Goal: Information Seeking & Learning: Learn about a topic

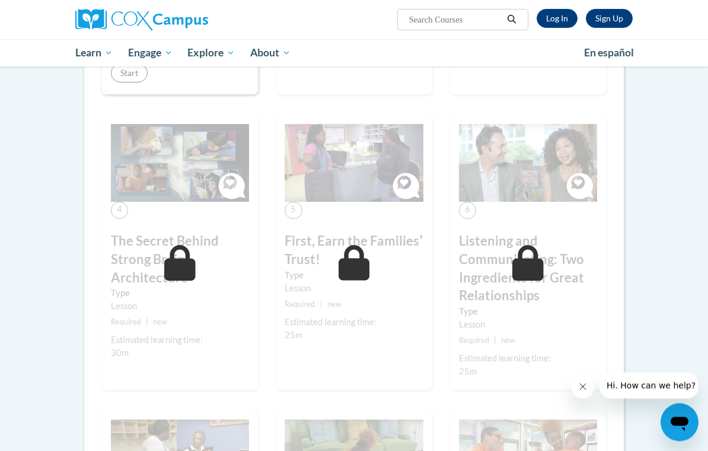
scroll to position [493, 0]
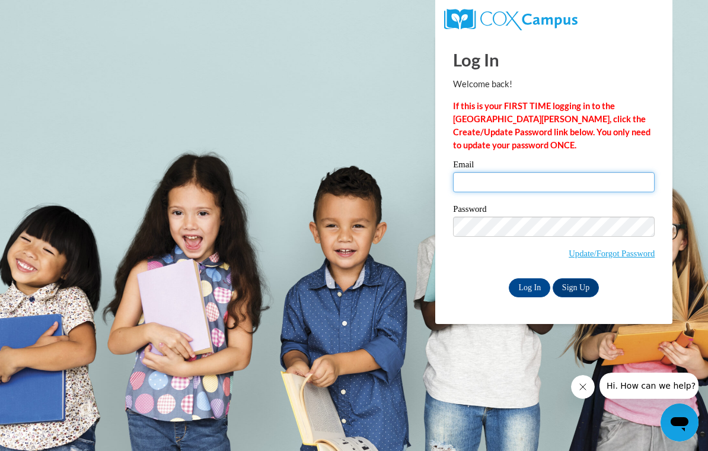
type input "[EMAIL_ADDRESS][DOMAIN_NAME]"
click at [530, 286] on input "Log In" at bounding box center [530, 287] width 42 height 19
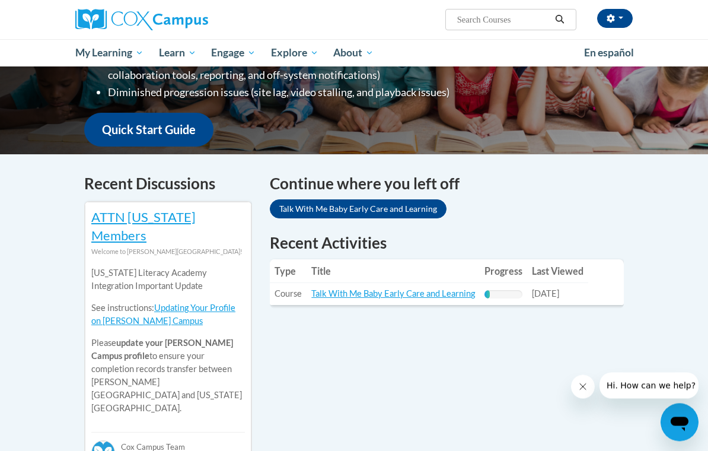
scroll to position [274, 0]
click at [407, 199] on link "Talk With Me Baby Early Care and Learning" at bounding box center [358, 208] width 177 height 19
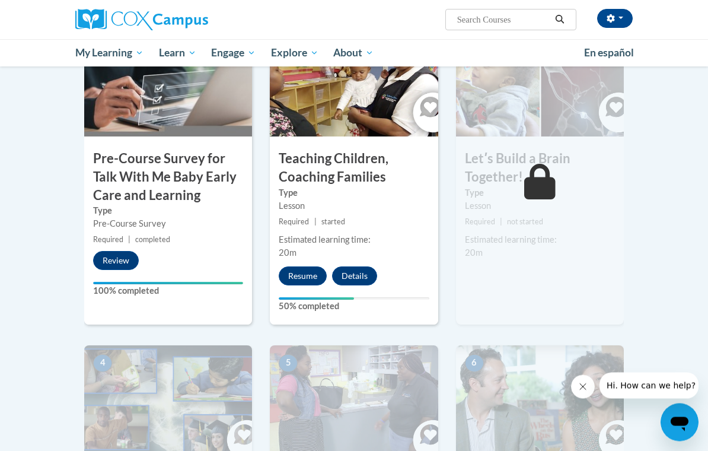
scroll to position [294, 0]
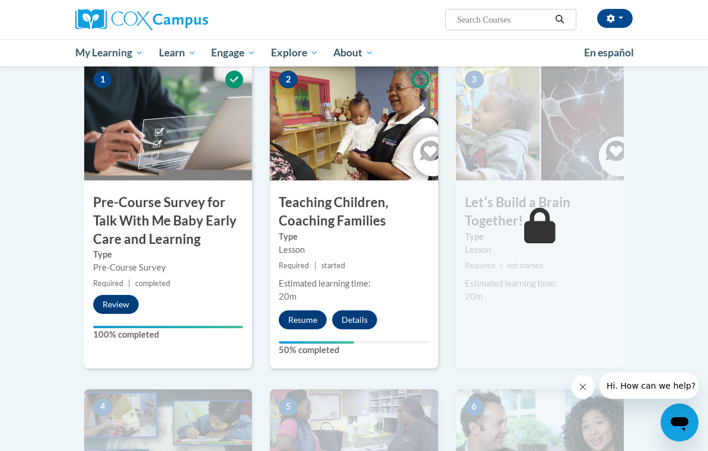
click at [306, 313] on button "Resume" at bounding box center [303, 319] width 48 height 19
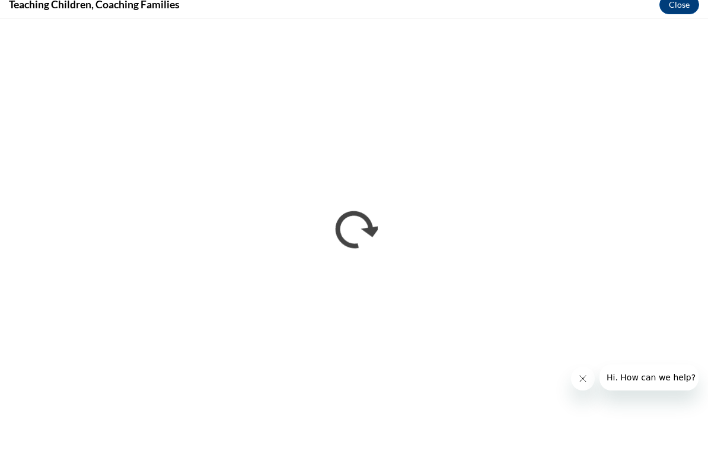
scroll to position [302, 0]
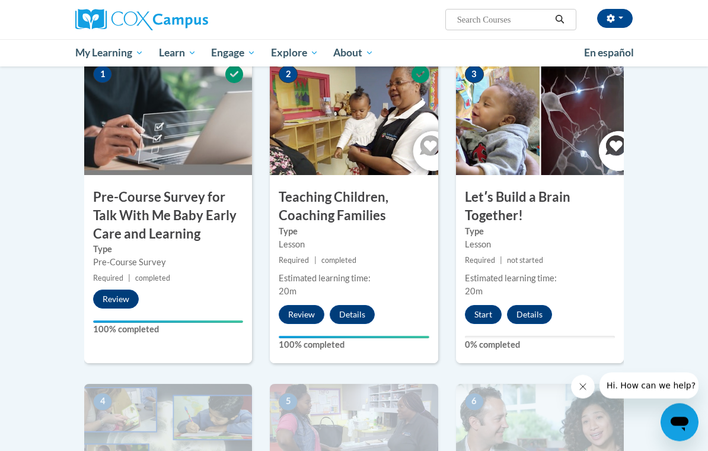
scroll to position [301, 0]
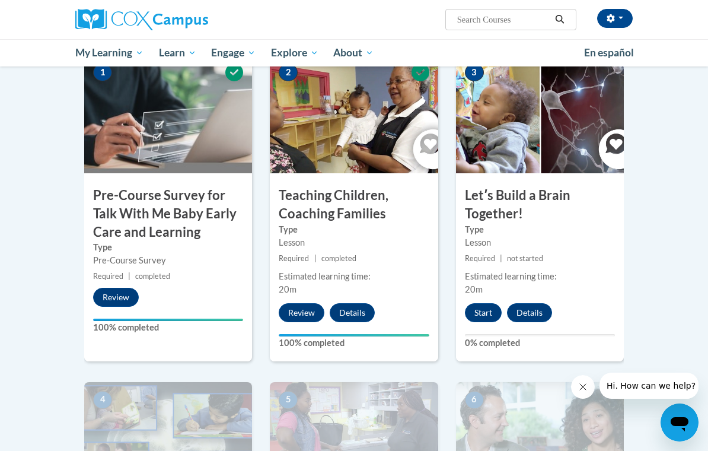
click at [487, 308] on button "Start" at bounding box center [483, 312] width 37 height 19
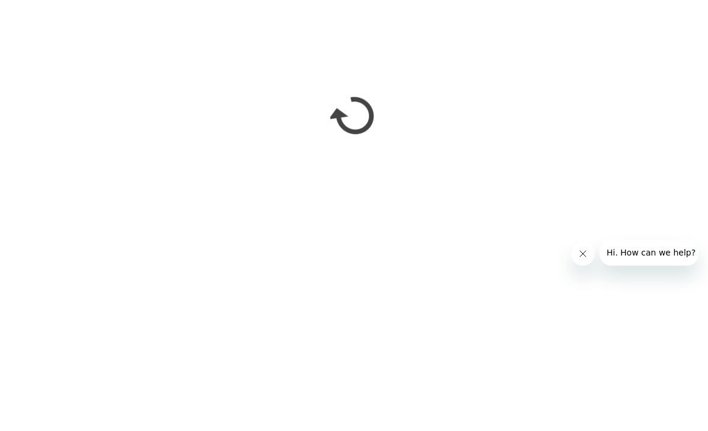
scroll to position [394, 0]
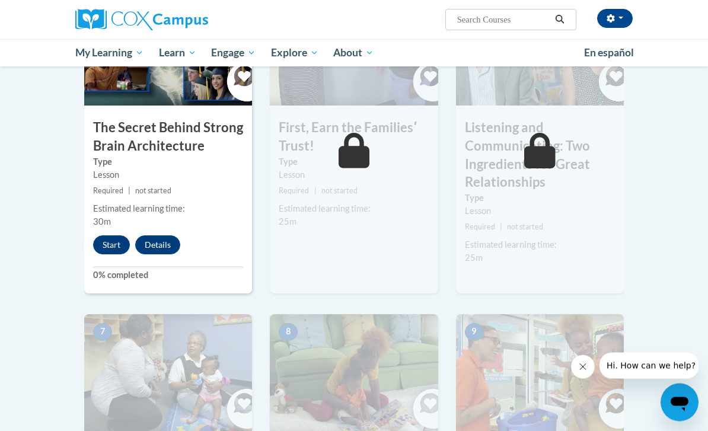
scroll to position [695, 0]
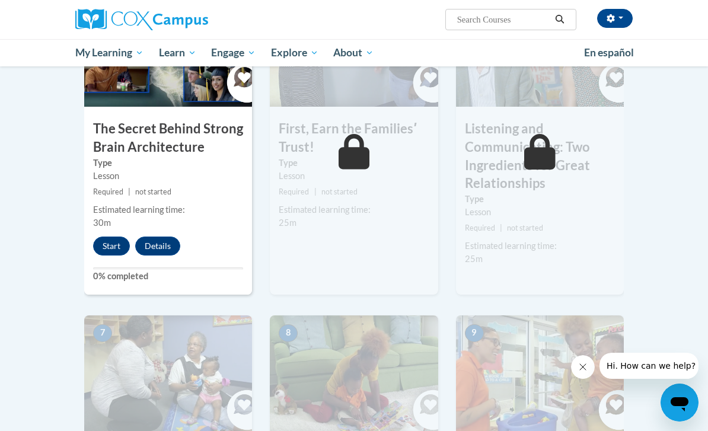
click at [106, 237] on button "Start" at bounding box center [111, 246] width 37 height 19
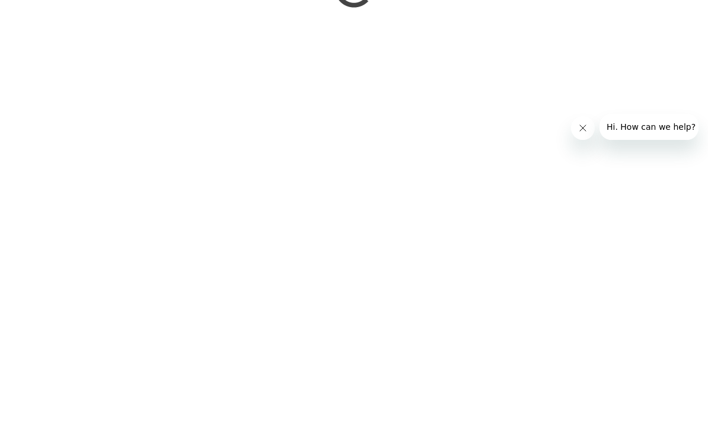
scroll to position [957, 0]
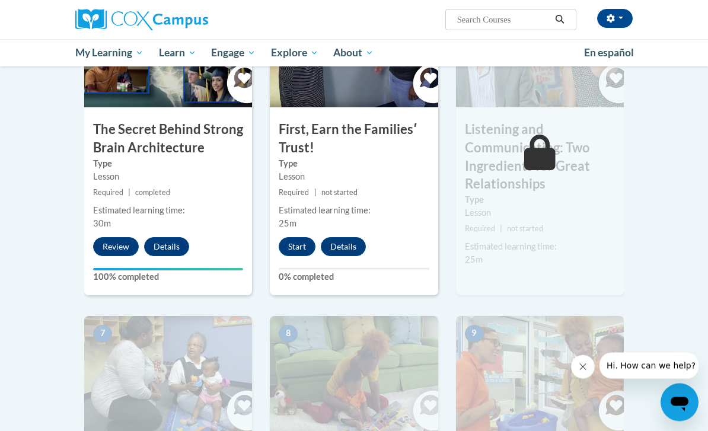
scroll to position [668, 0]
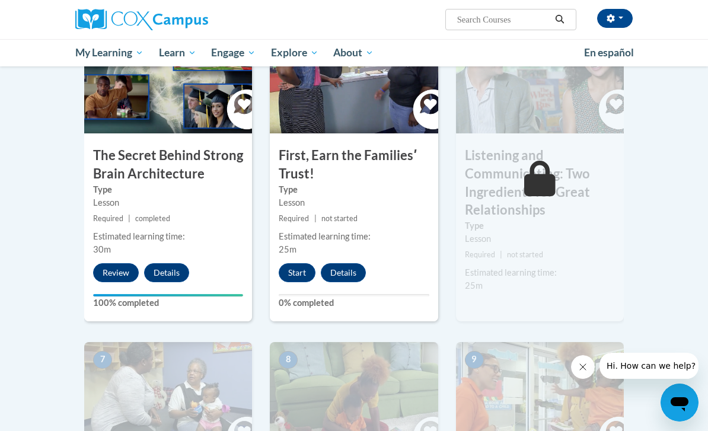
click at [292, 263] on button "Start" at bounding box center [297, 272] width 37 height 19
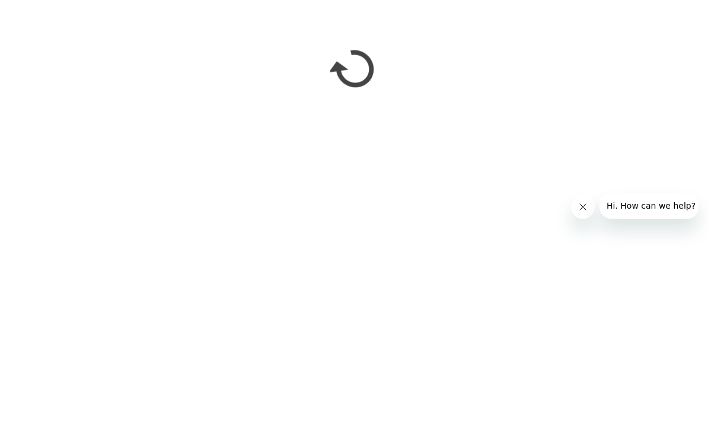
scroll to position [1422, 0]
